Goal: Use online tool/utility: Use online tool/utility

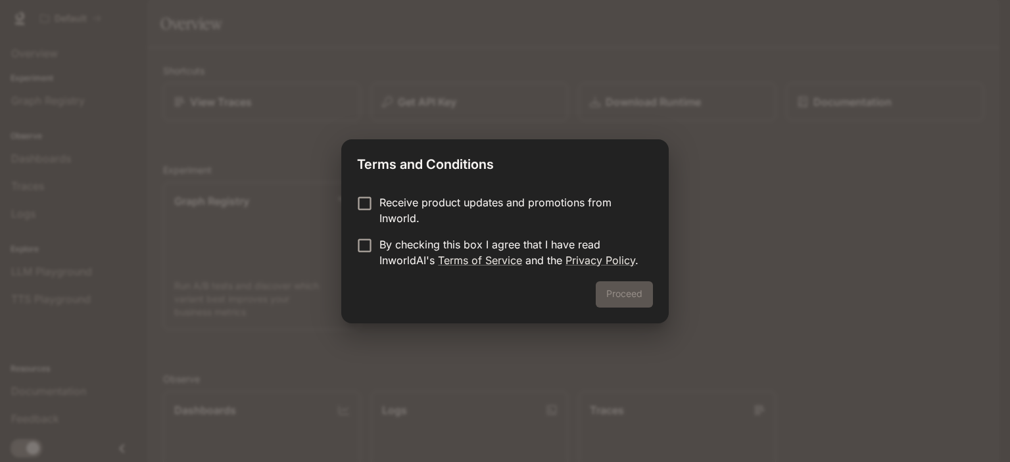
click at [366, 255] on label "By checking this box I agree that I have read InworldAI's Terms of Service and …" at bounding box center [496, 253] width 293 height 32
click at [626, 288] on button "Proceed" at bounding box center [624, 294] width 57 height 26
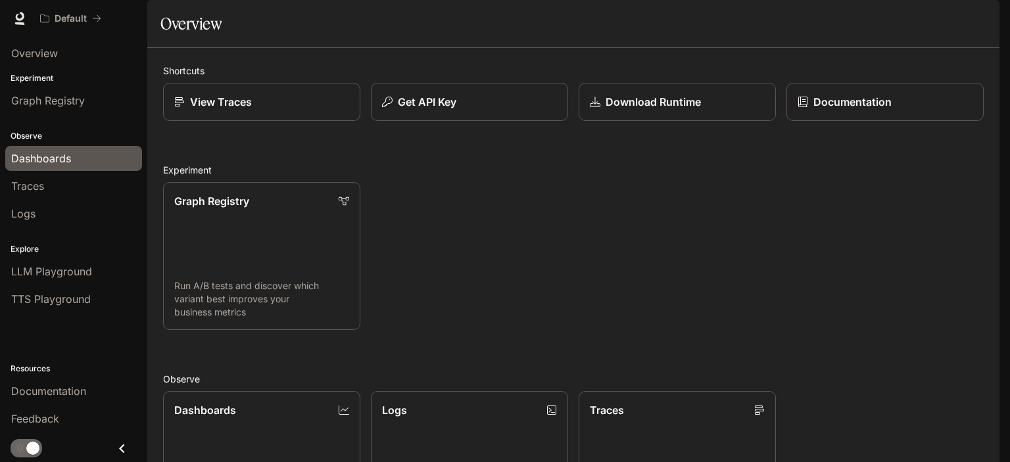
click at [14, 157] on span "Dashboards" at bounding box center [41, 159] width 60 height 16
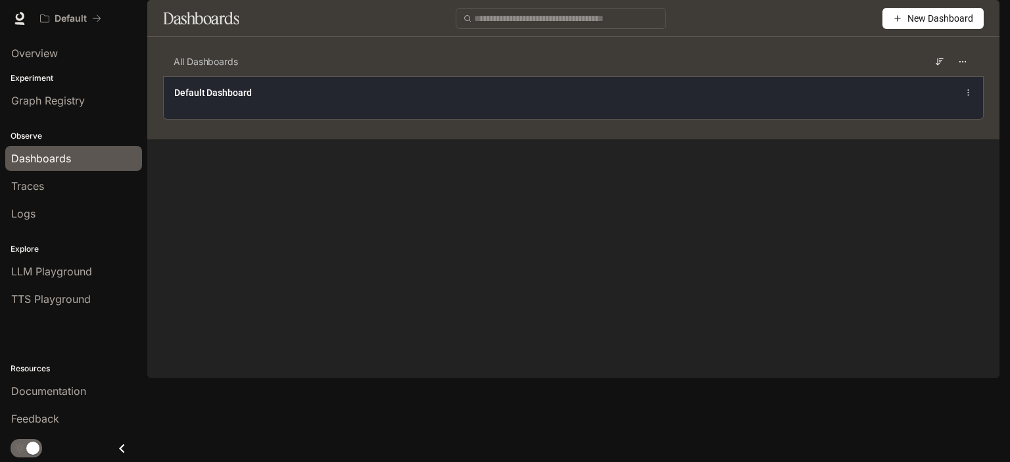
click at [357, 99] on div "Default Dashboard" at bounding box center [404, 92] width 461 height 13
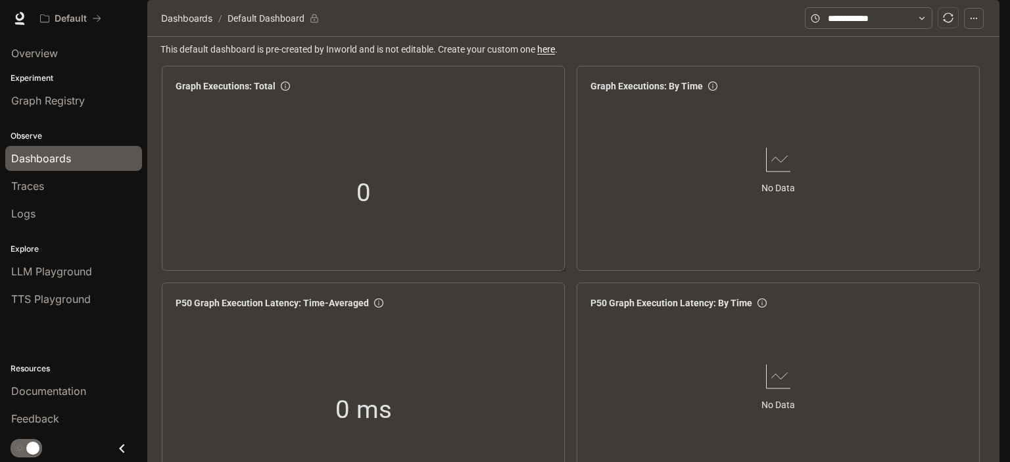
click at [92, 226] on div "Observe Dashboards Traces Logs" at bounding box center [73, 173] width 147 height 113
click at [49, 200] on li "Logs" at bounding box center [73, 214] width 147 height 28
click at [58, 223] on link "Logs" at bounding box center [73, 213] width 137 height 25
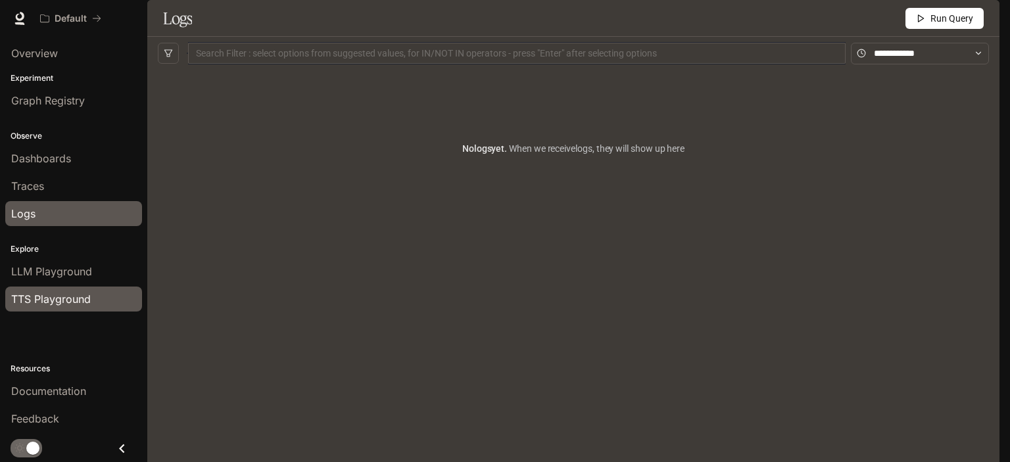
click at [58, 287] on link "TTS Playground" at bounding box center [73, 299] width 137 height 25
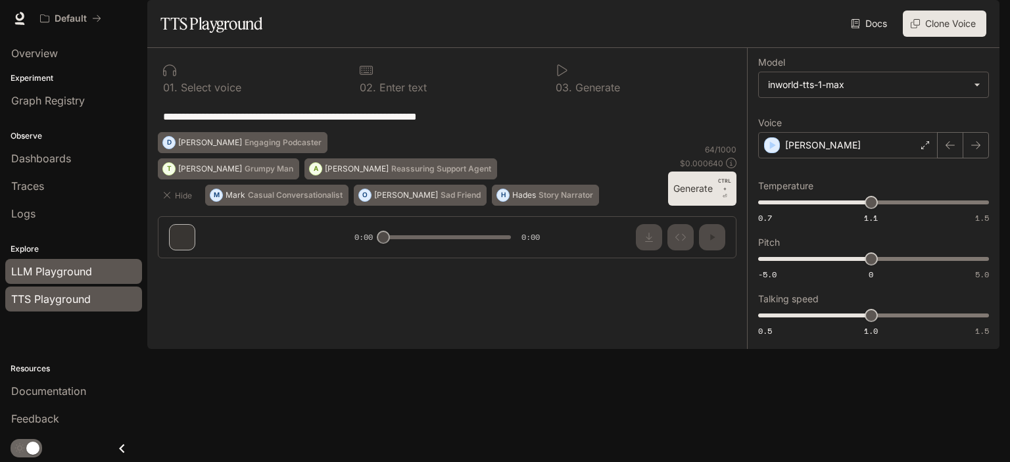
click at [92, 261] on link "LLM Playground" at bounding box center [73, 271] width 137 height 25
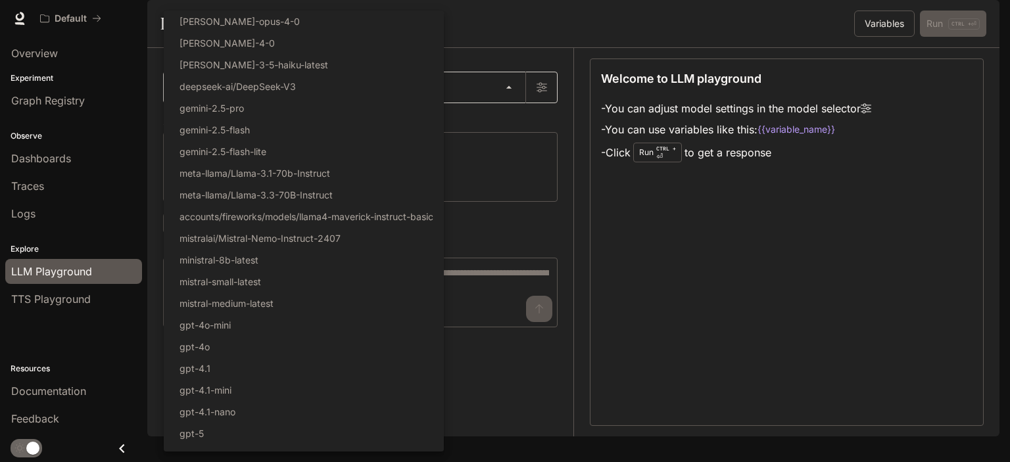
click at [292, 117] on body "Skip to main content Default Documentation Documentation Portal Overview Experi…" at bounding box center [505, 231] width 1010 height 462
click at [522, 64] on div at bounding box center [505, 231] width 1010 height 462
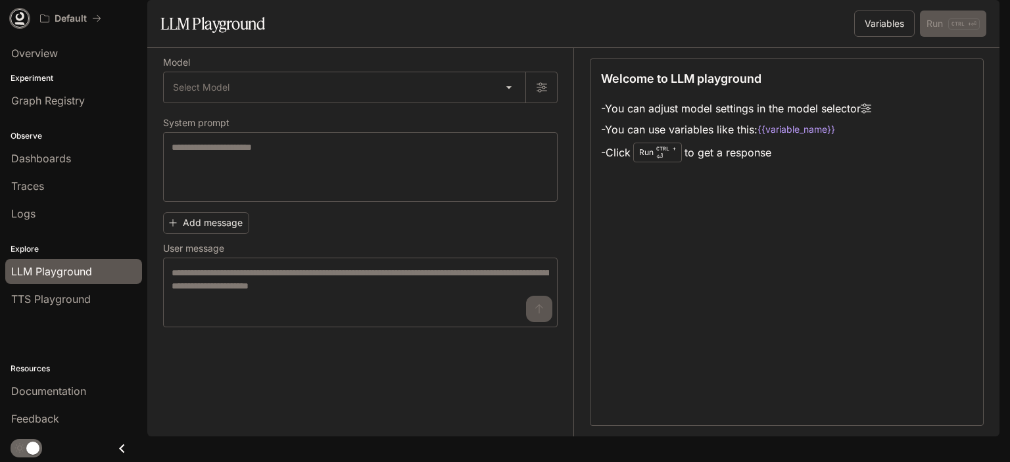
click at [25, 18] on icon at bounding box center [19, 18] width 13 height 13
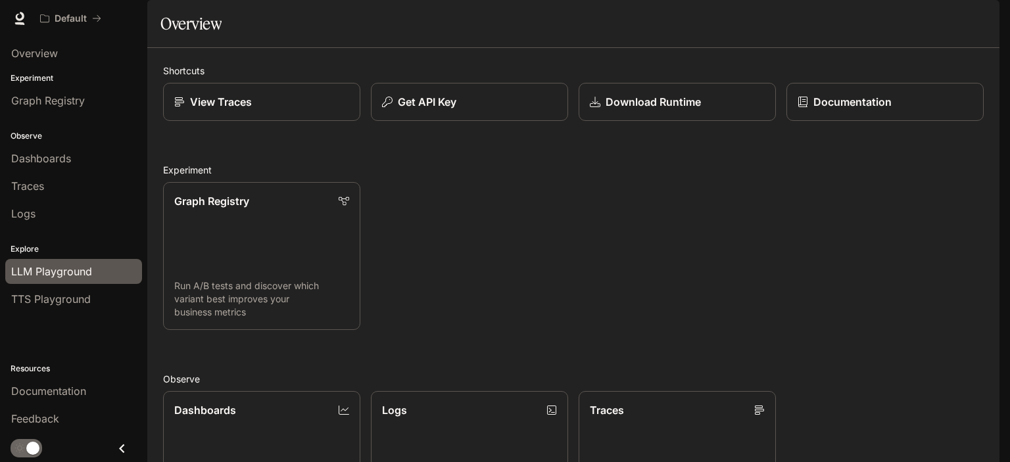
click at [68, 269] on span "LLM Playground" at bounding box center [51, 272] width 81 height 16
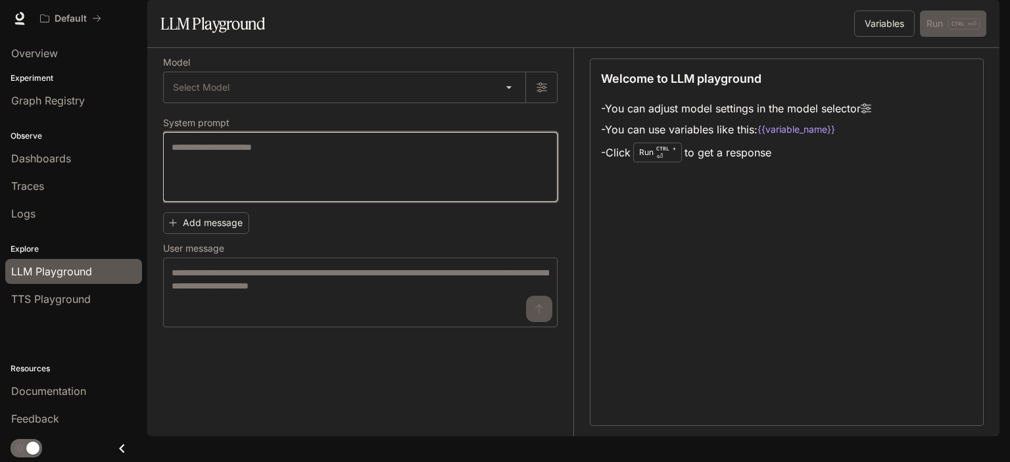
click at [316, 193] on textarea at bounding box center [360, 167] width 377 height 53
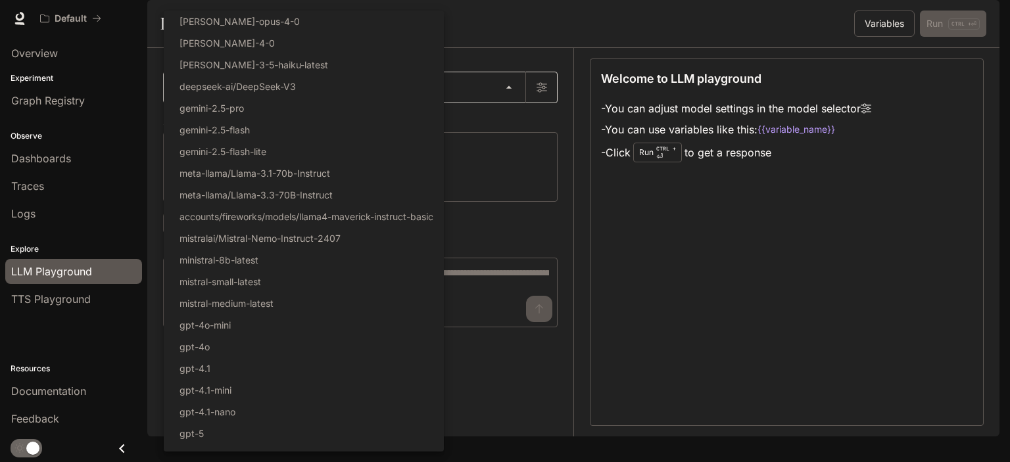
click at [271, 127] on body "Skip to main content Default Documentation Documentation Portal Overview Experi…" at bounding box center [505, 231] width 1010 height 462
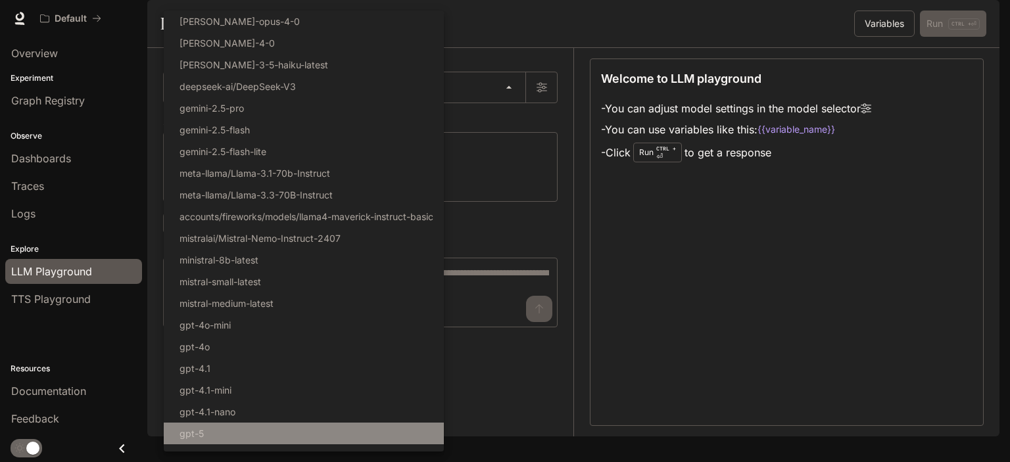
click at [276, 433] on li "gpt-5" at bounding box center [304, 434] width 280 height 22
type input "*****"
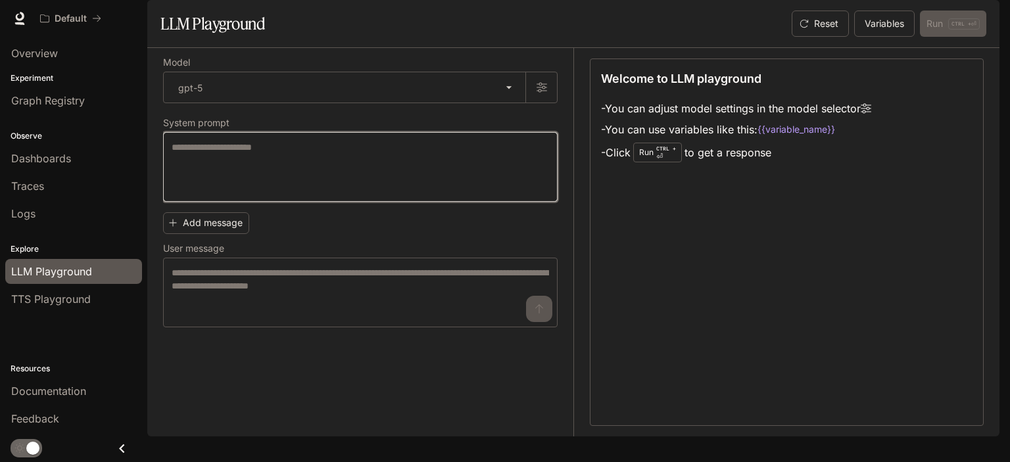
click at [371, 193] on textarea at bounding box center [360, 167] width 377 height 53
type textarea "****"
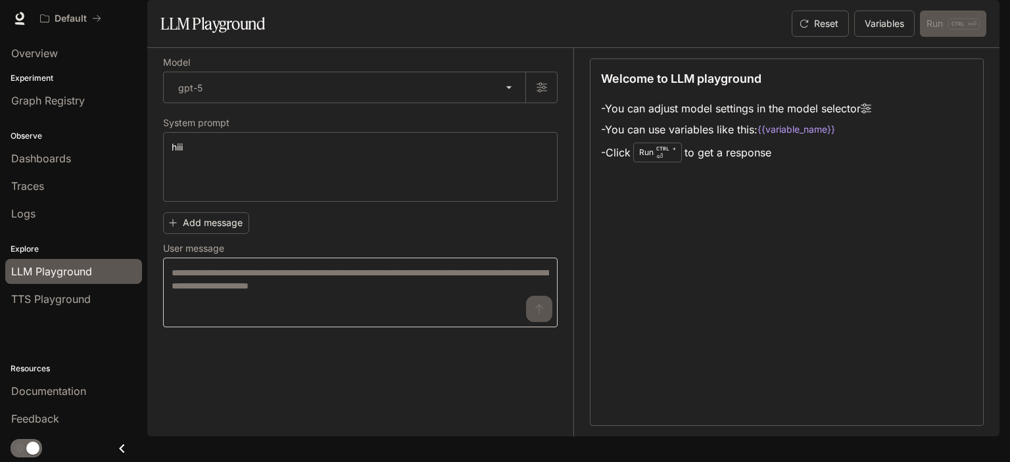
click at [295, 298] on div "* ​" at bounding box center [360, 293] width 394 height 70
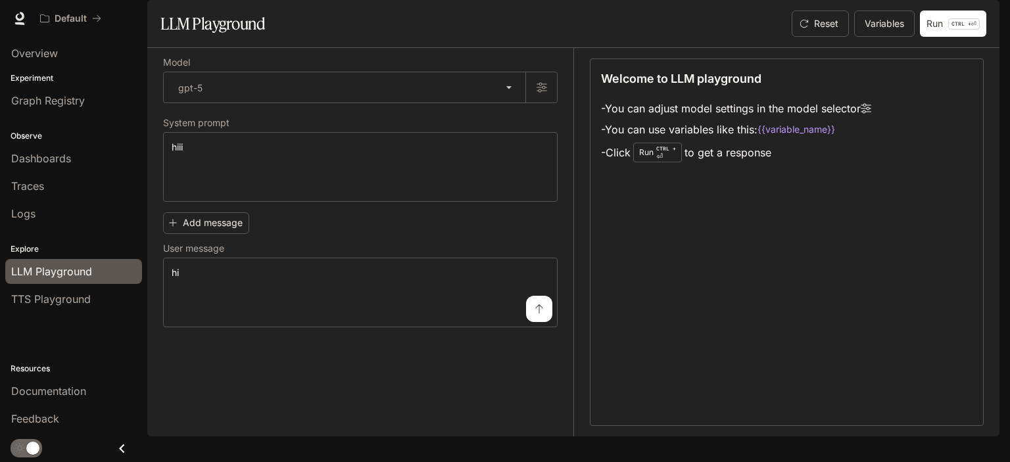
click at [540, 314] on icon "submit" at bounding box center [539, 309] width 11 height 11
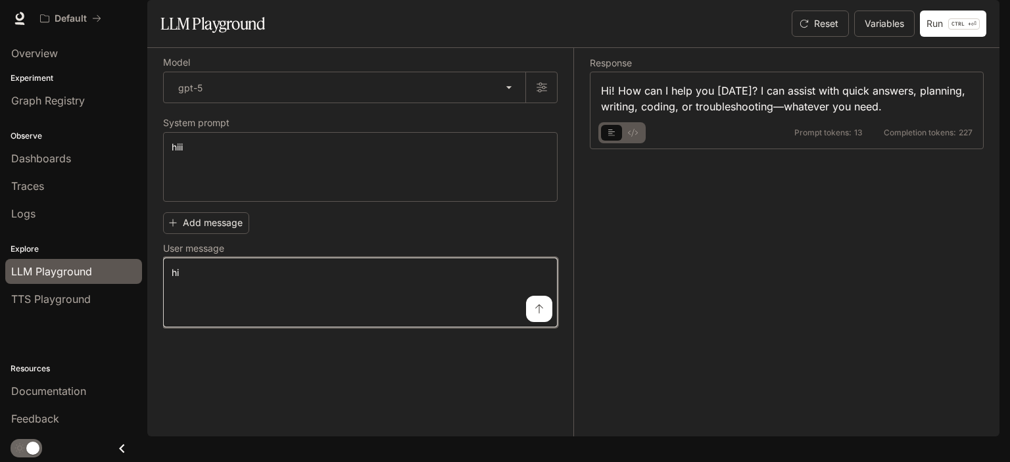
click at [325, 319] on textarea "**" at bounding box center [360, 292] width 377 height 53
type textarea "*"
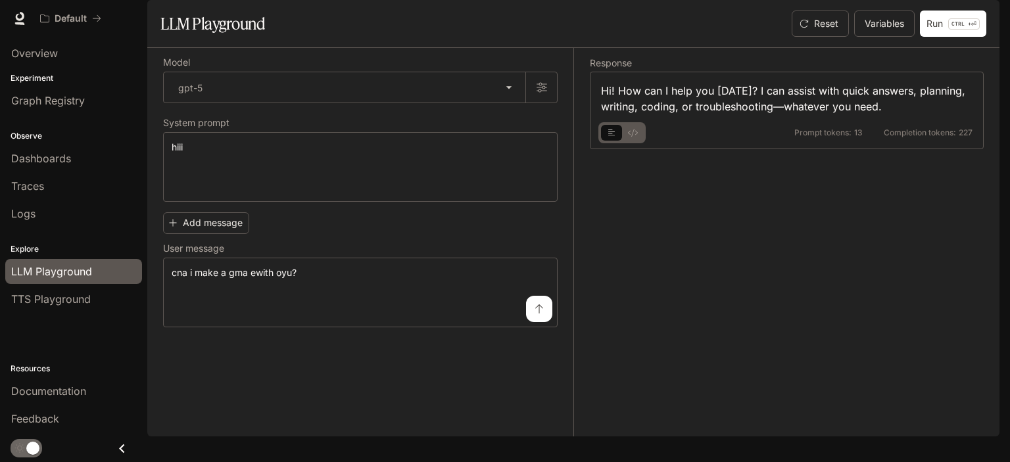
click at [546, 327] on div "**********" at bounding box center [360, 286] width 394 height 83
click at [546, 322] on button "submit" at bounding box center [539, 309] width 26 height 26
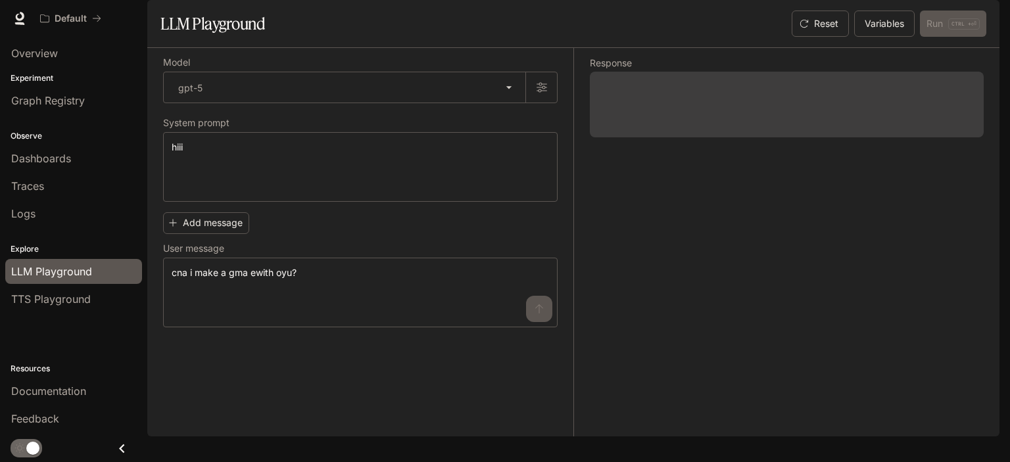
drag, startPoint x: 593, startPoint y: 158, endPoint x: 819, endPoint y: 187, distance: 228.0
click at [819, 187] on div "Response" at bounding box center [778, 242] width 410 height 388
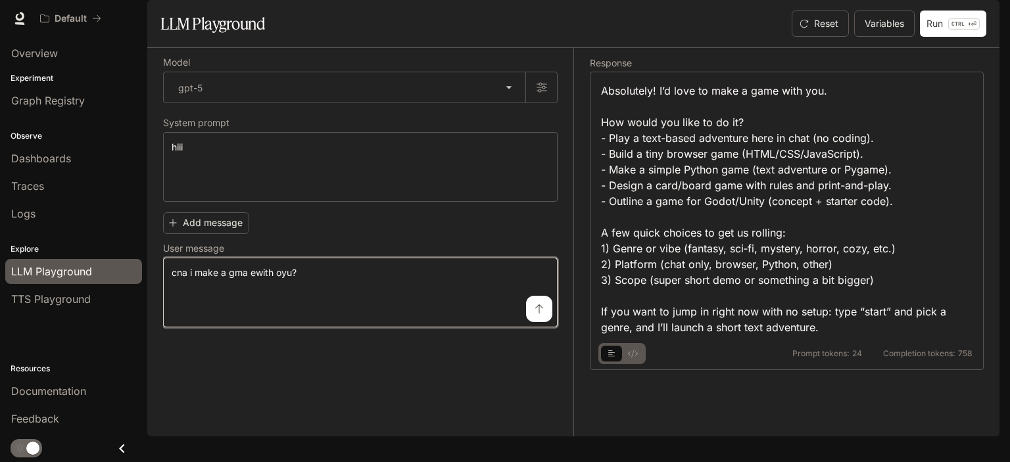
click at [407, 319] on textarea "**********" at bounding box center [360, 292] width 377 height 53
type textarea "*"
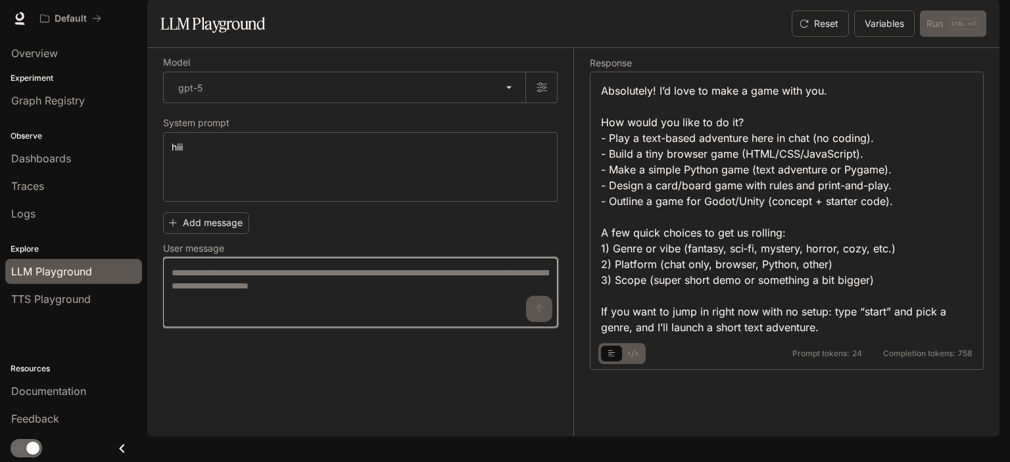
paste textarea "**********"
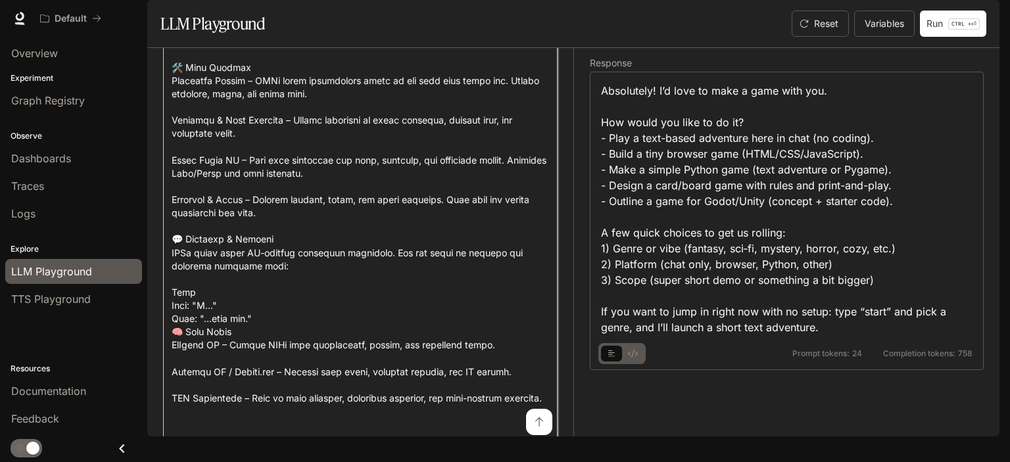
scroll to position [562, 0]
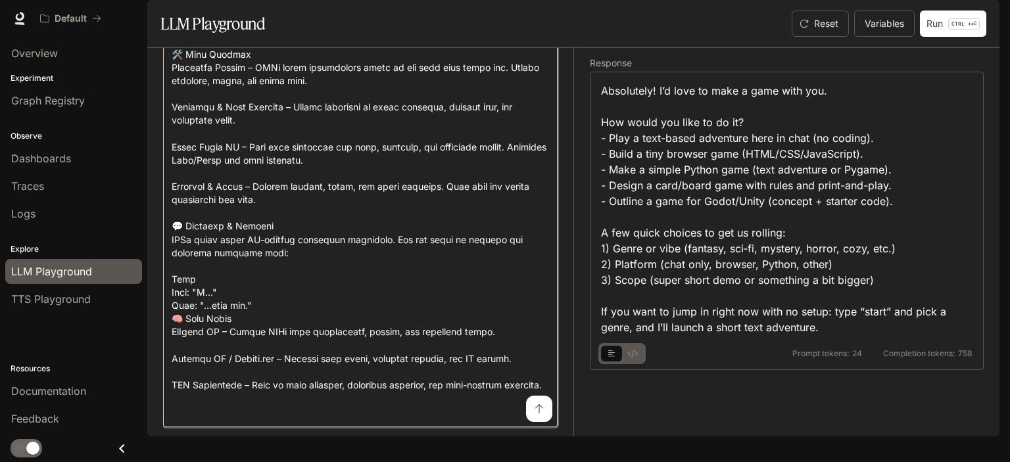
type textarea "**********"
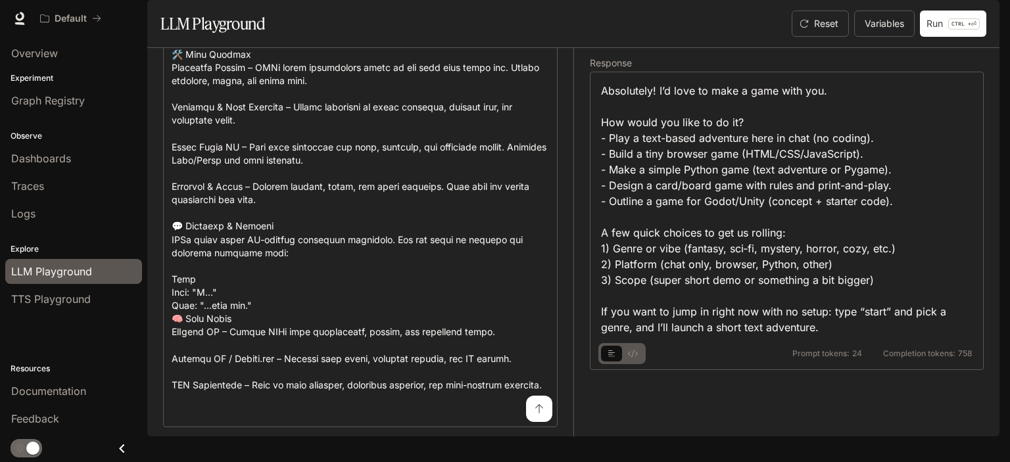
click at [526, 422] on button "submit" at bounding box center [539, 409] width 26 height 26
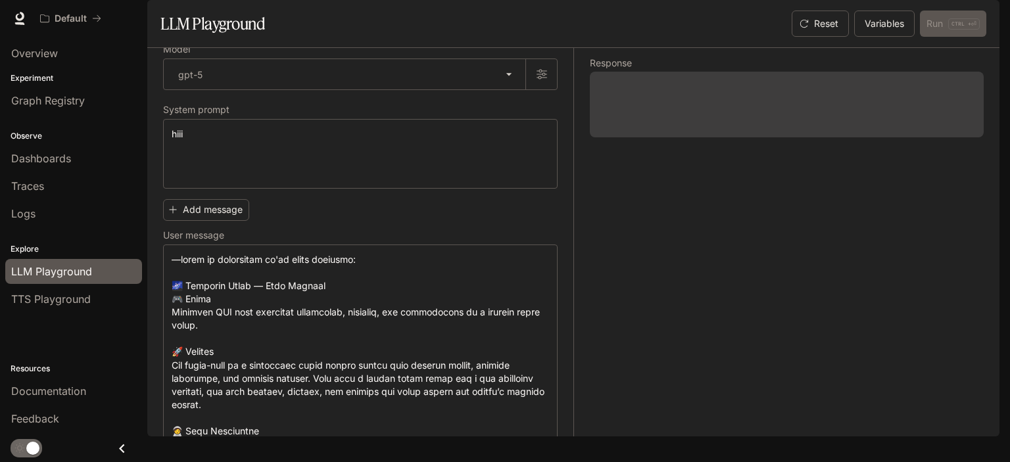
scroll to position [0, 0]
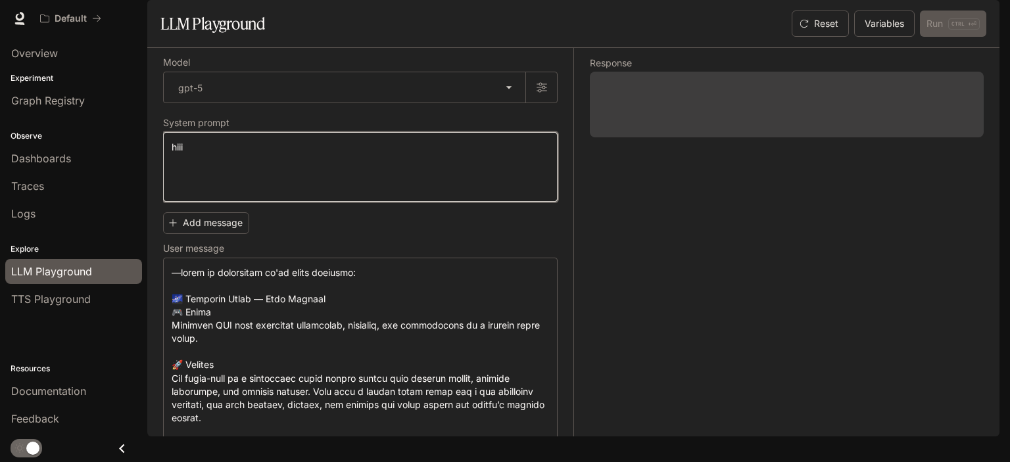
click at [352, 180] on textarea "****" at bounding box center [360, 167] width 377 height 53
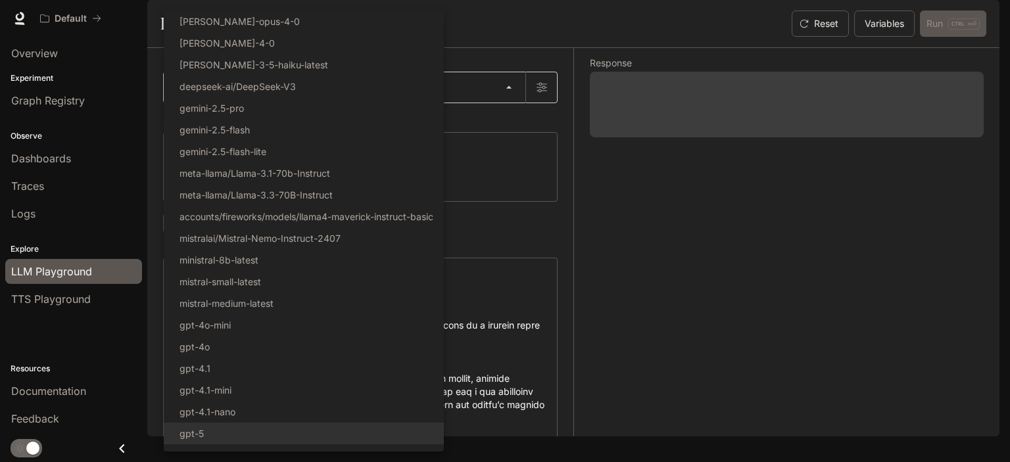
click at [252, 113] on body "Skip to main content Default Documentation Documentation Portal Overview Experi…" at bounding box center [505, 231] width 1010 height 462
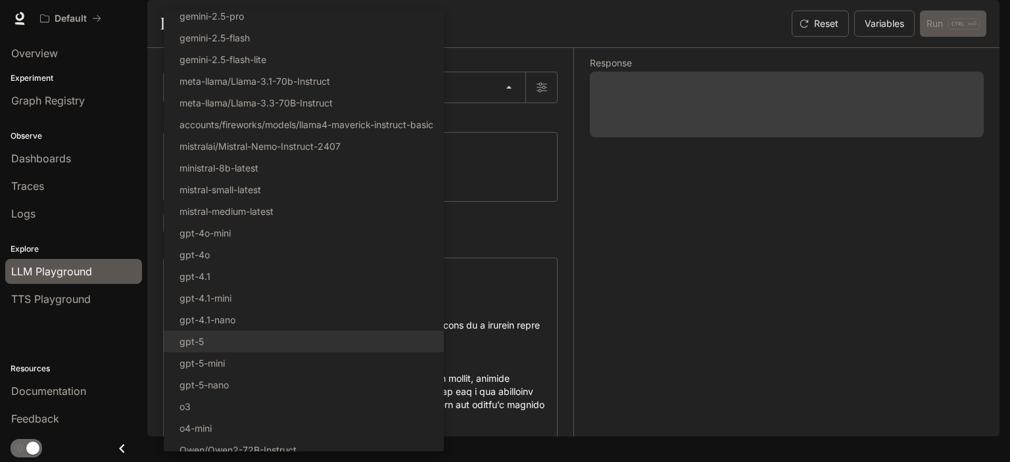
scroll to position [101, 0]
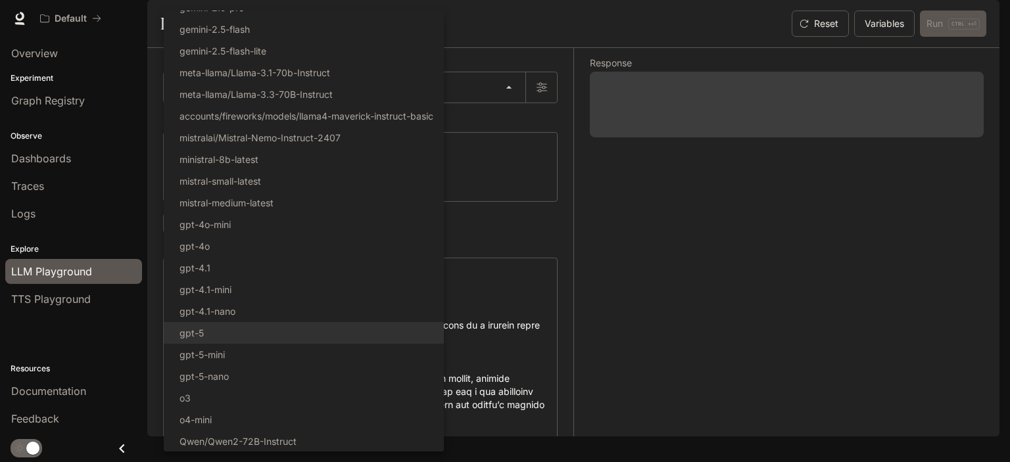
click at [563, 268] on div at bounding box center [505, 231] width 1010 height 462
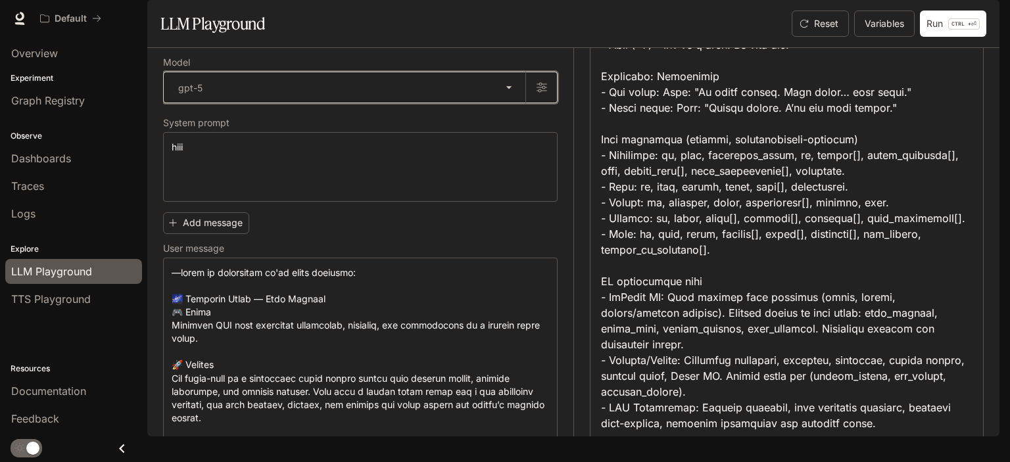
scroll to position [1398, 0]
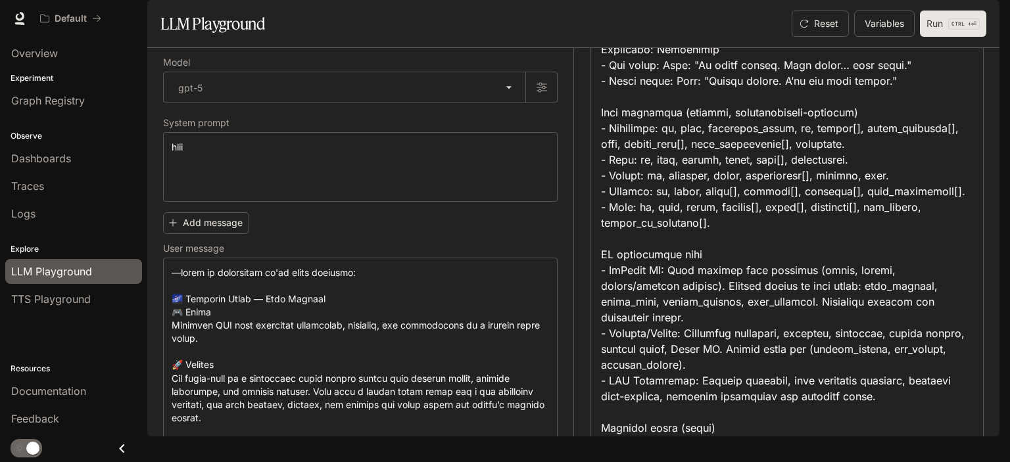
click at [946, 37] on button "Run CTRL + ⏎" at bounding box center [953, 24] width 66 height 26
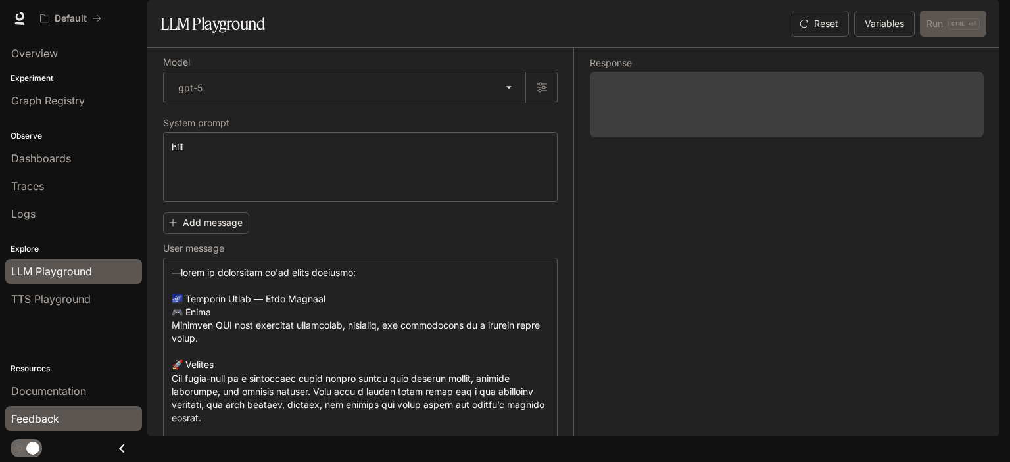
click at [21, 423] on span "Feedback" at bounding box center [35, 419] width 48 height 16
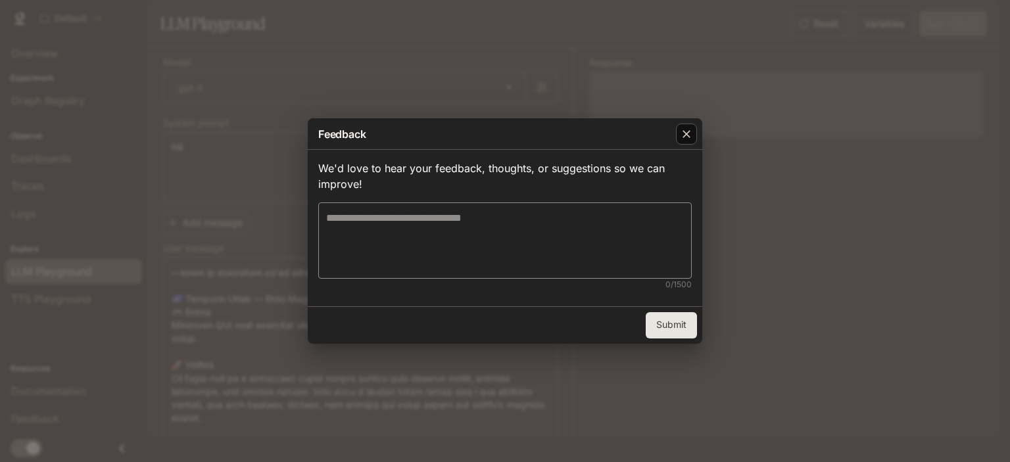
click at [693, 144] on div "button" at bounding box center [686, 134] width 21 height 21
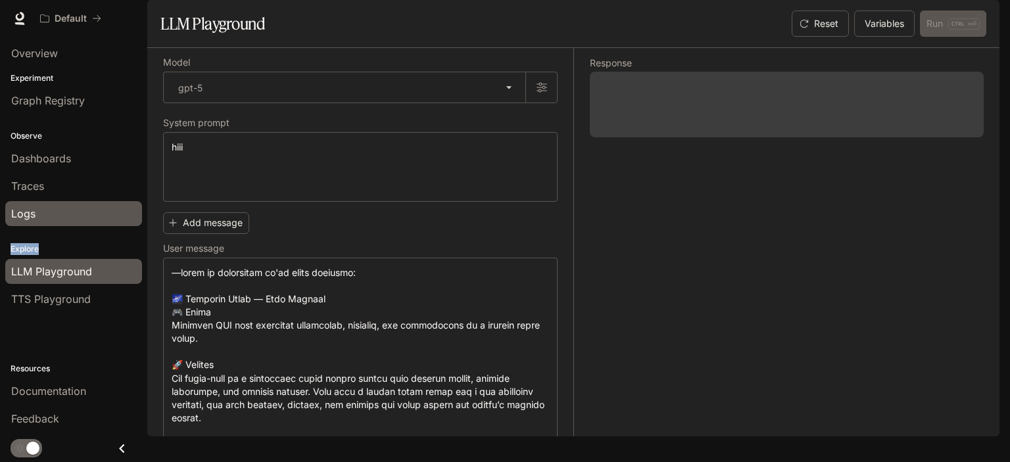
drag, startPoint x: 84, startPoint y: 233, endPoint x: 71, endPoint y: 216, distance: 21.6
click at [71, 216] on div "Overview Experiment Graph Registry Observe Dashboards Traces Logs Explore LLM P…" at bounding box center [73, 249] width 147 height 425
click at [71, 216] on div "Logs" at bounding box center [73, 214] width 125 height 16
